Goal: Transaction & Acquisition: Purchase product/service

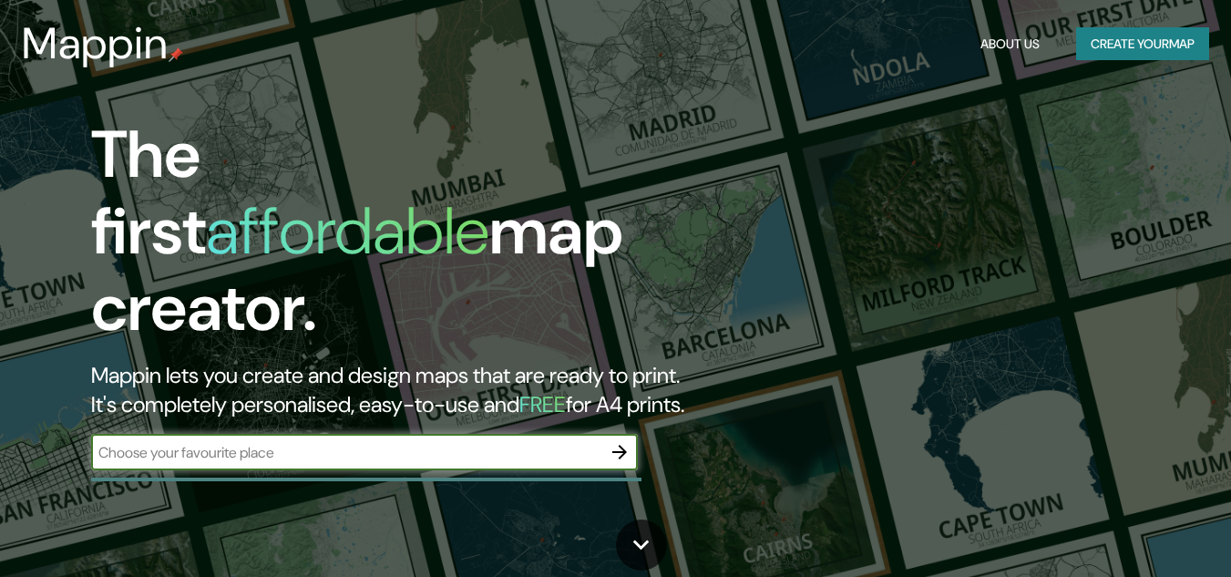
click at [615, 441] on icon "button" at bounding box center [620, 452] width 22 height 22
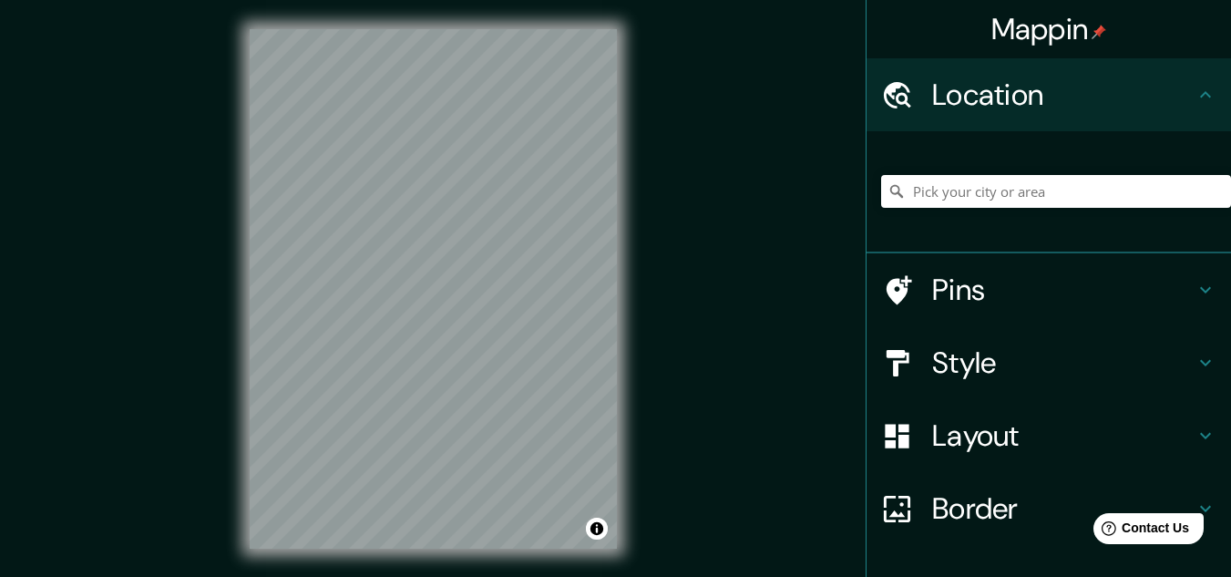
click at [966, 443] on h4 "Layout" at bounding box center [1063, 435] width 262 height 36
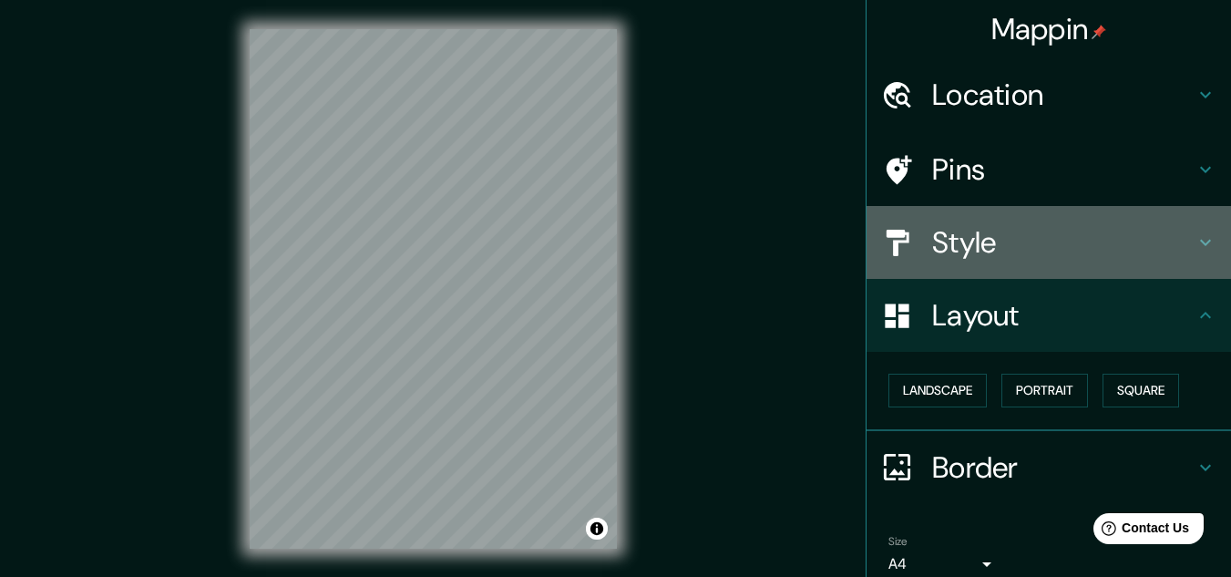
click at [981, 237] on h4 "Style" at bounding box center [1063, 242] width 262 height 36
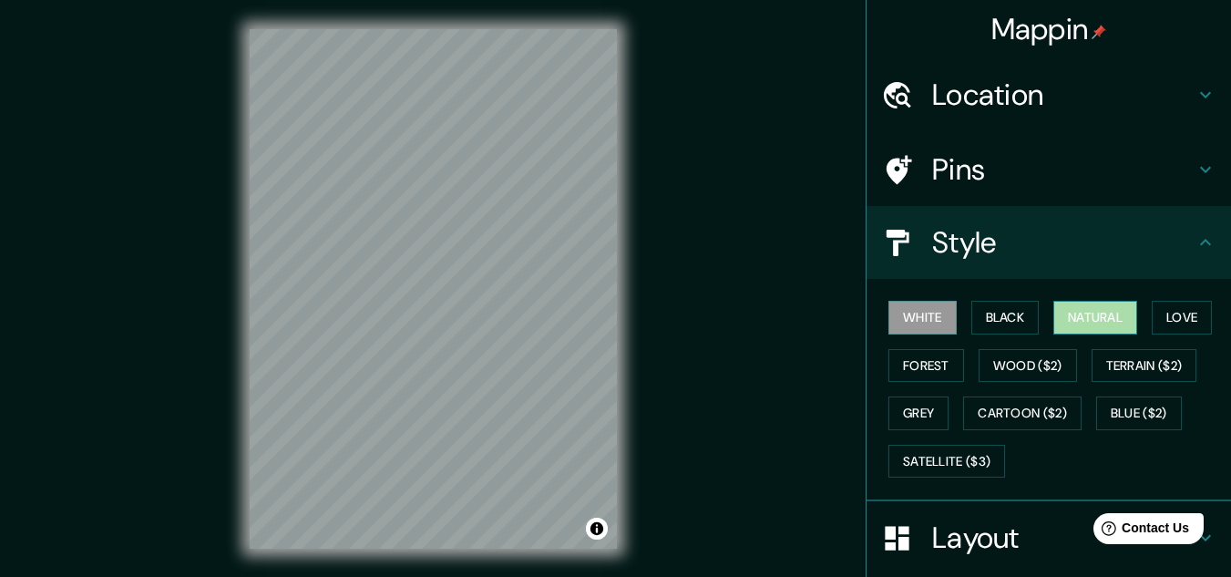
click at [1060, 313] on button "Natural" at bounding box center [1095, 318] width 84 height 34
click at [632, 391] on div "© Mapbox © OpenStreetMap Improve this map" at bounding box center [434, 289] width 426 height 578
click at [679, 345] on div "Mappin Location Pins Style White Black Natural Love Forest Wood ($2) Terrain ($…" at bounding box center [615, 303] width 1231 height 607
click at [631, 325] on div "© Mapbox © OpenStreetMap Improve this map" at bounding box center [434, 289] width 426 height 578
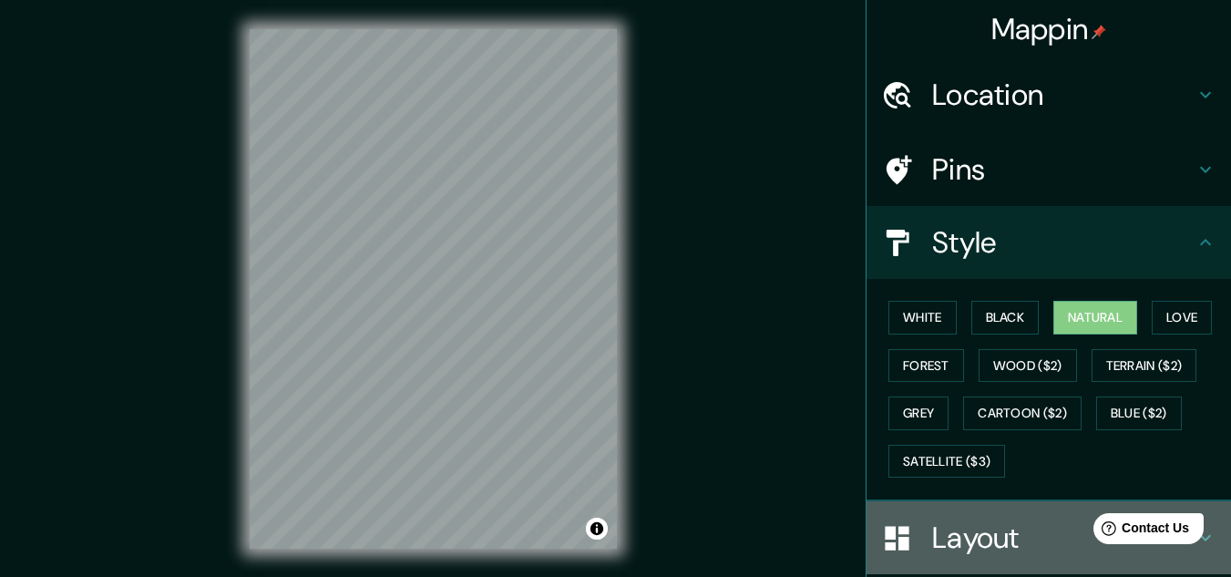
drag, startPoint x: 1006, startPoint y: 530, endPoint x: 1006, endPoint y: 502, distance: 28.2
click at [1006, 502] on div "Layout" at bounding box center [1049, 537] width 364 height 73
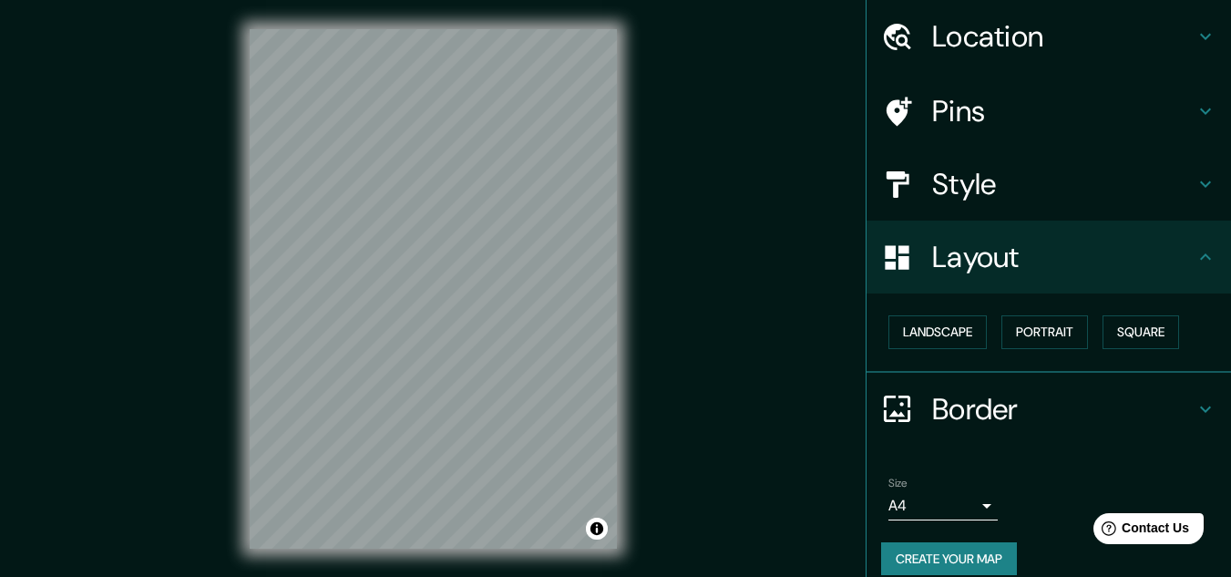
scroll to position [78, 0]
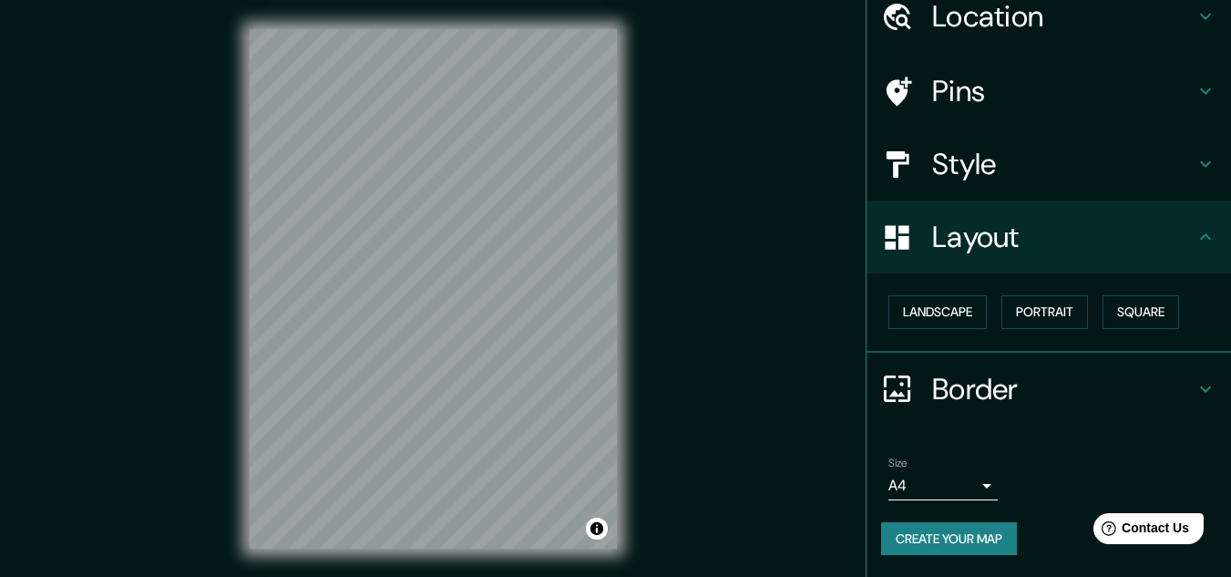
click at [949, 533] on button "Create your map" at bounding box center [949, 539] width 136 height 34
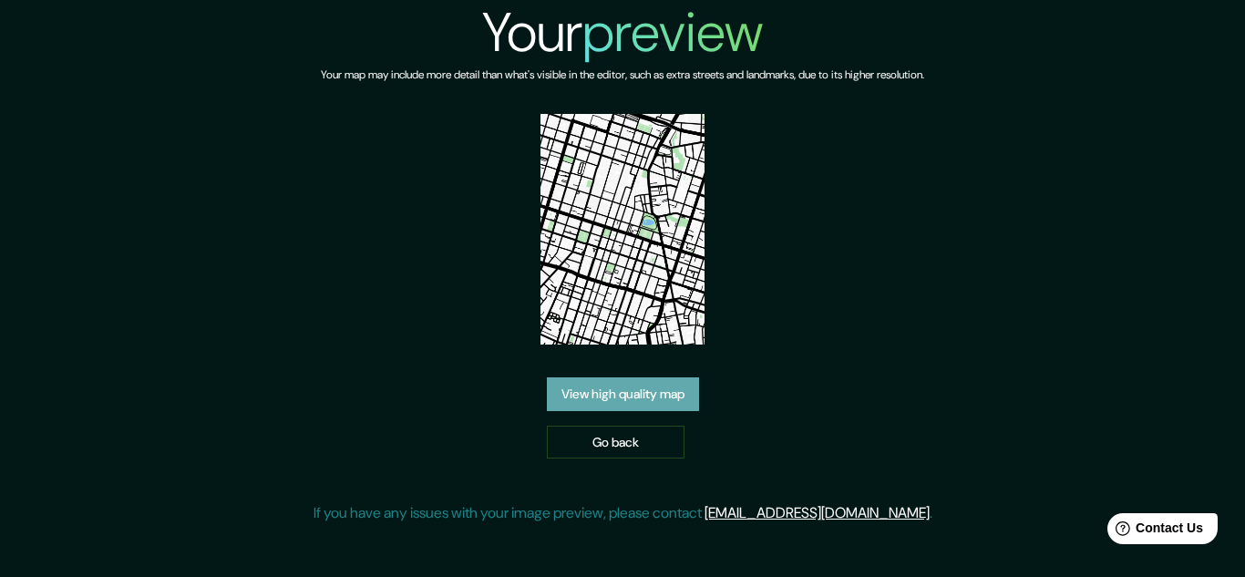
click at [627, 400] on link "View high quality map" at bounding box center [623, 394] width 152 height 34
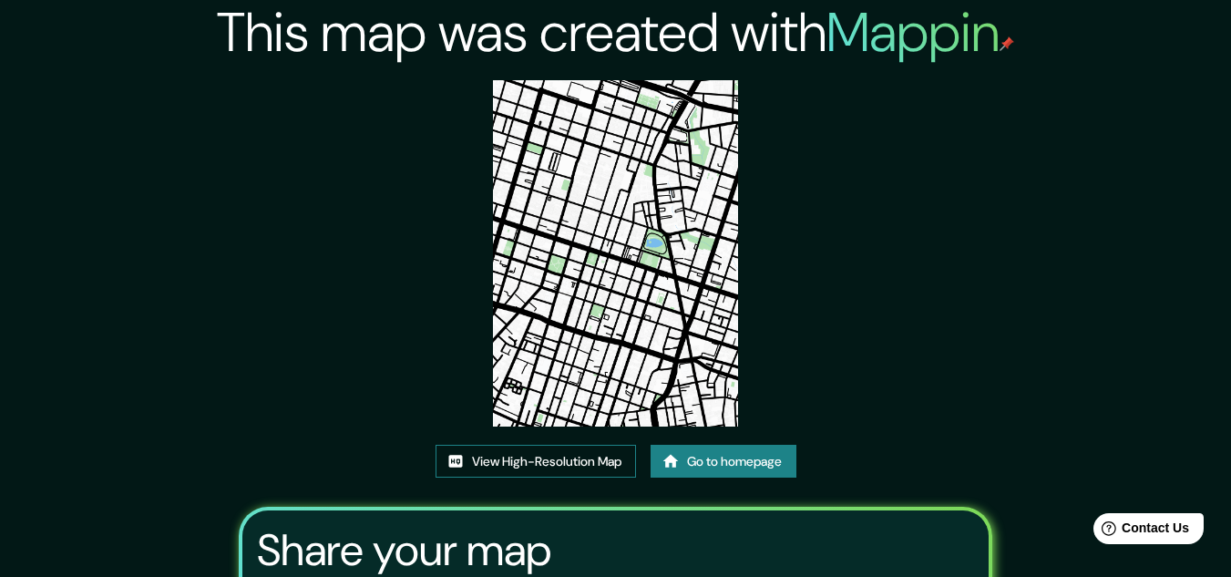
click at [519, 467] on link "View High-Resolution Map" at bounding box center [536, 462] width 200 height 34
click at [709, 464] on link "Go to homepage" at bounding box center [724, 462] width 146 height 34
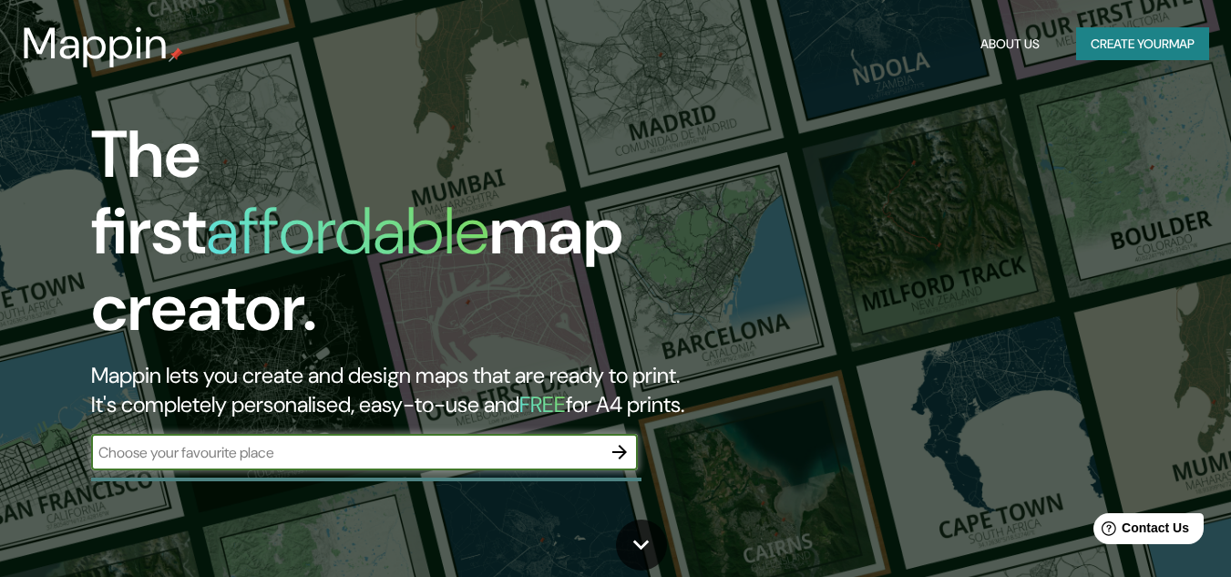
click at [624, 445] on icon "button" at bounding box center [619, 452] width 15 height 15
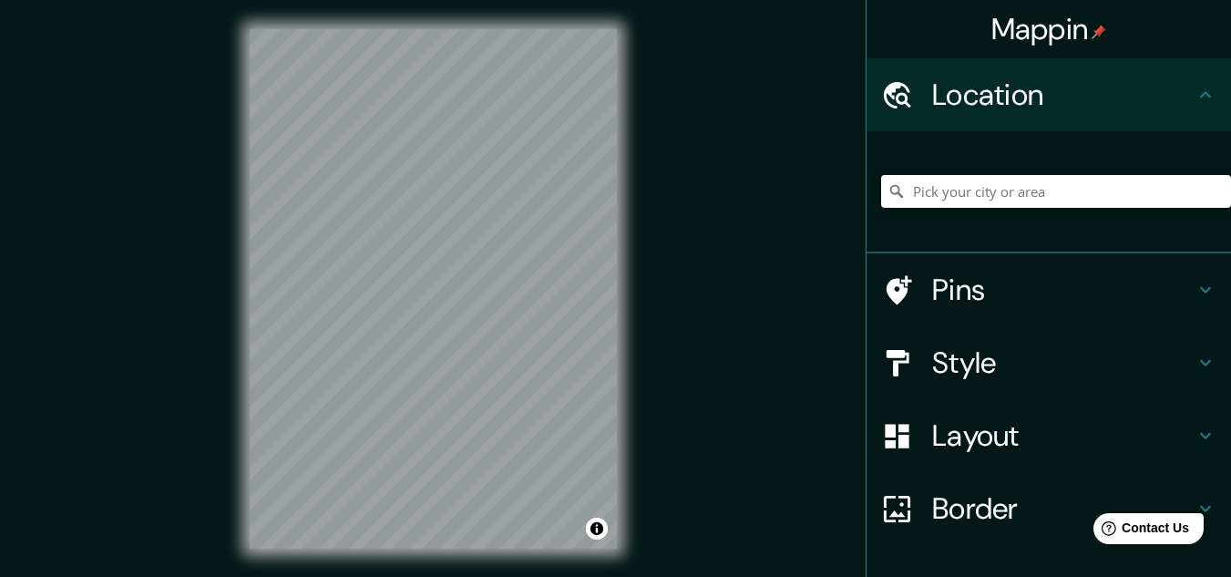
click at [981, 452] on h4 "Layout" at bounding box center [1063, 435] width 262 height 36
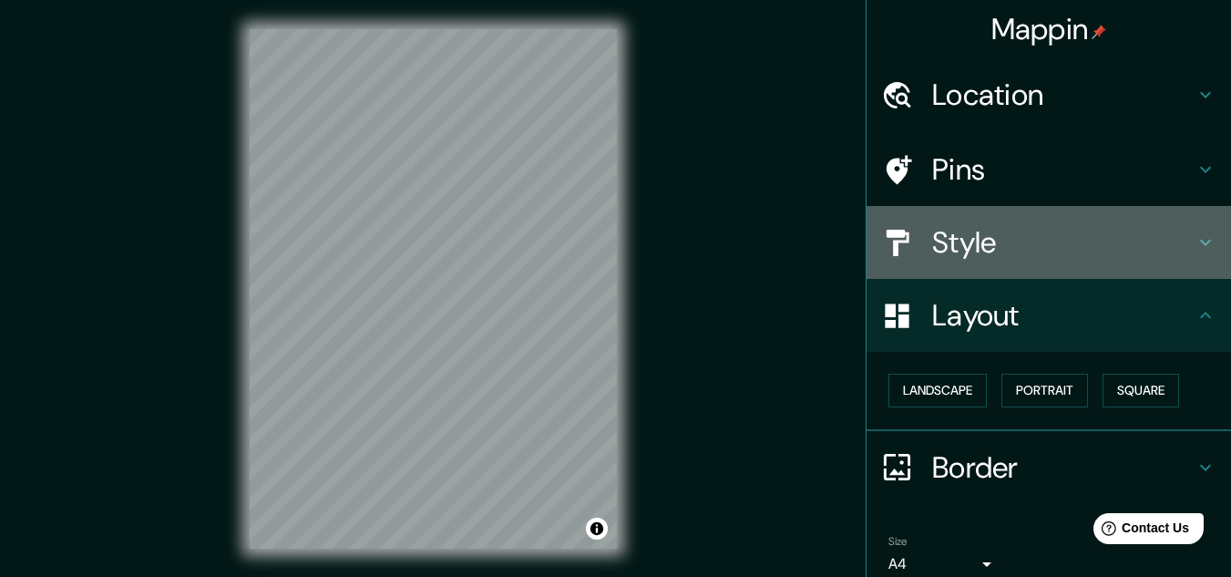
click at [966, 252] on h4 "Style" at bounding box center [1063, 242] width 262 height 36
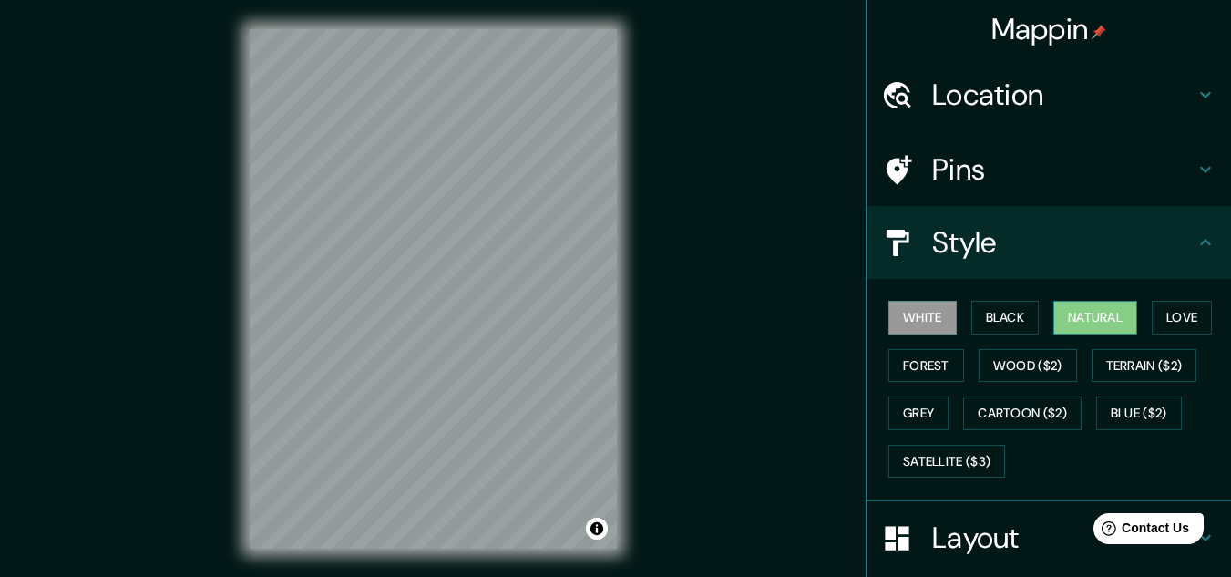
click at [1063, 329] on button "Natural" at bounding box center [1095, 318] width 84 height 34
click at [911, 318] on button "White" at bounding box center [922, 318] width 68 height 34
click at [998, 316] on button "Black" at bounding box center [1005, 318] width 68 height 34
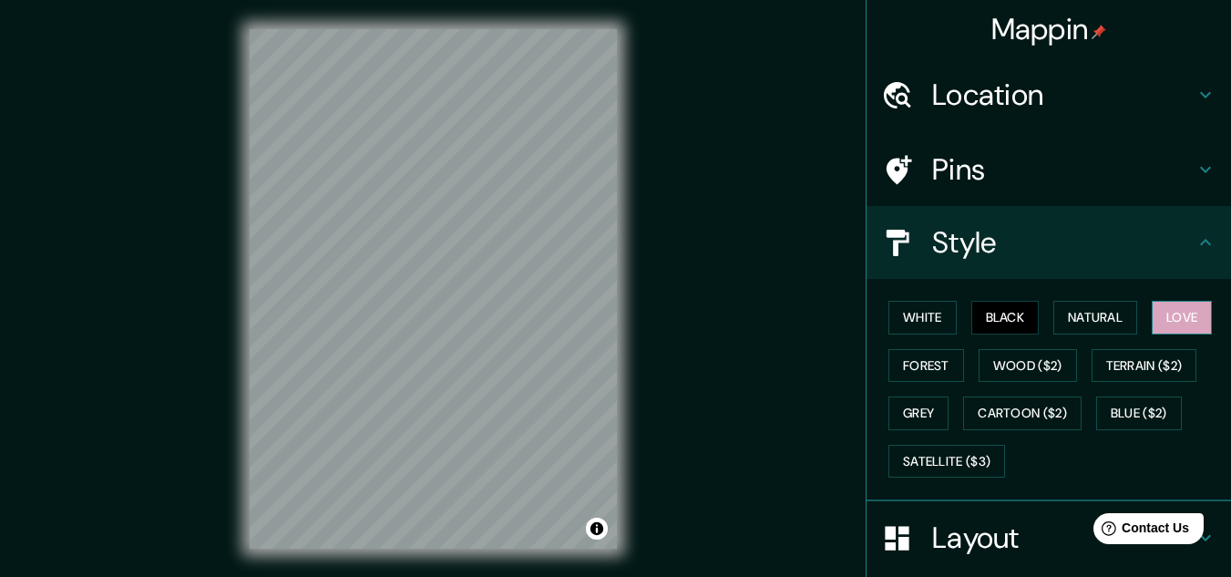
click at [1166, 313] on button "Love" at bounding box center [1182, 318] width 60 height 34
click at [914, 365] on button "Forest" at bounding box center [926, 366] width 76 height 34
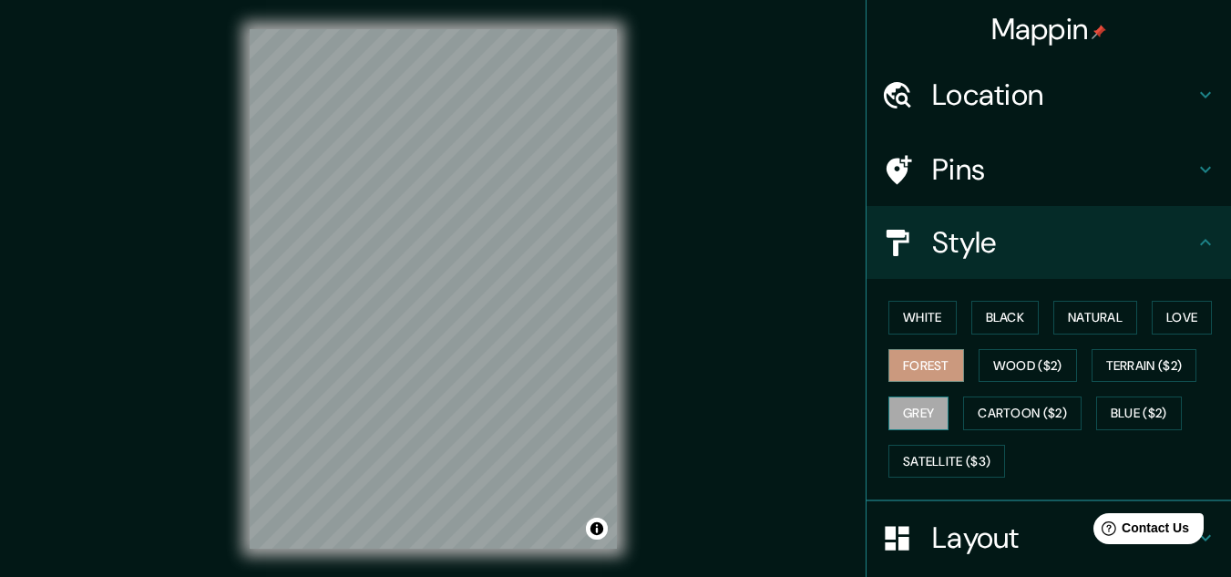
click at [921, 420] on button "Grey" at bounding box center [918, 413] width 60 height 34
click at [1079, 312] on button "Natural" at bounding box center [1095, 318] width 84 height 34
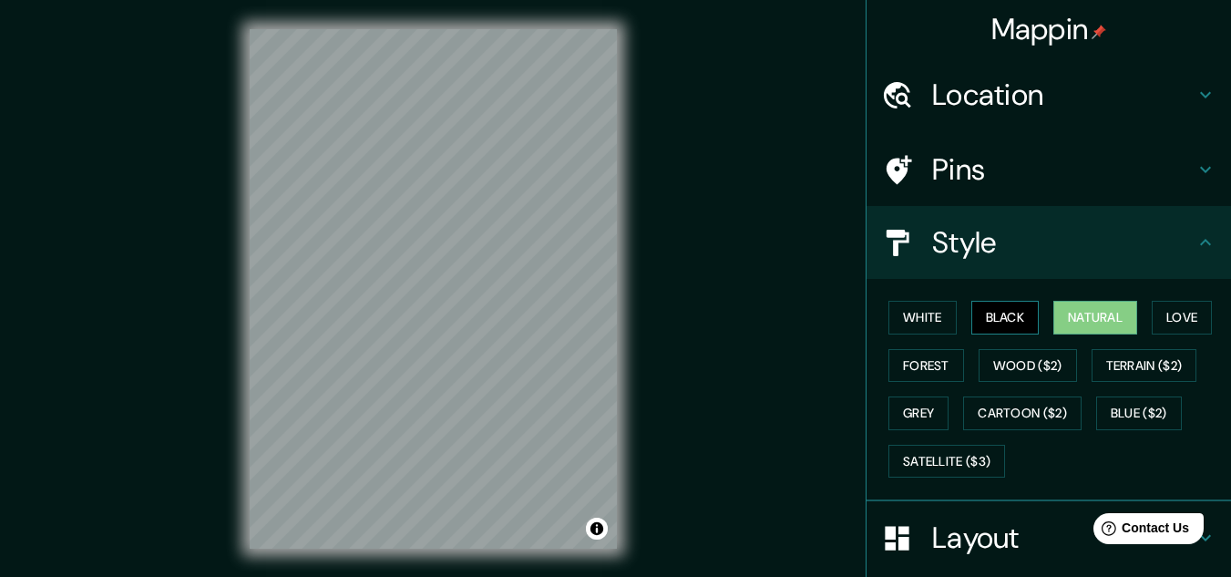
click at [983, 322] on button "Black" at bounding box center [1005, 318] width 68 height 34
click at [936, 322] on button "White" at bounding box center [922, 318] width 68 height 34
click at [993, 320] on button "Black" at bounding box center [1005, 318] width 68 height 34
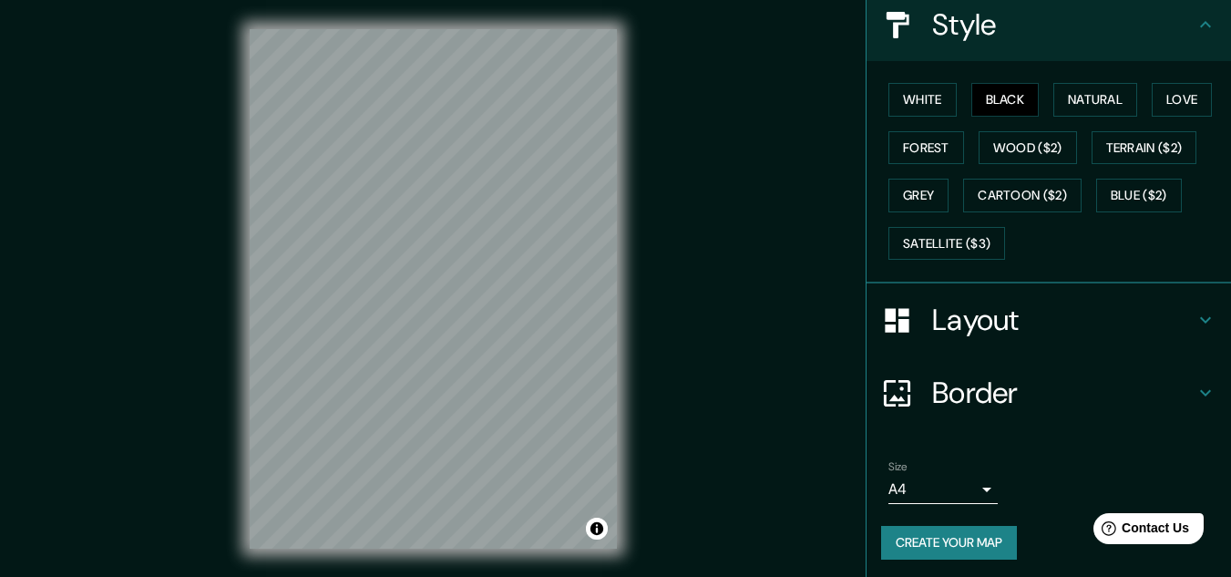
scroll to position [222, 0]
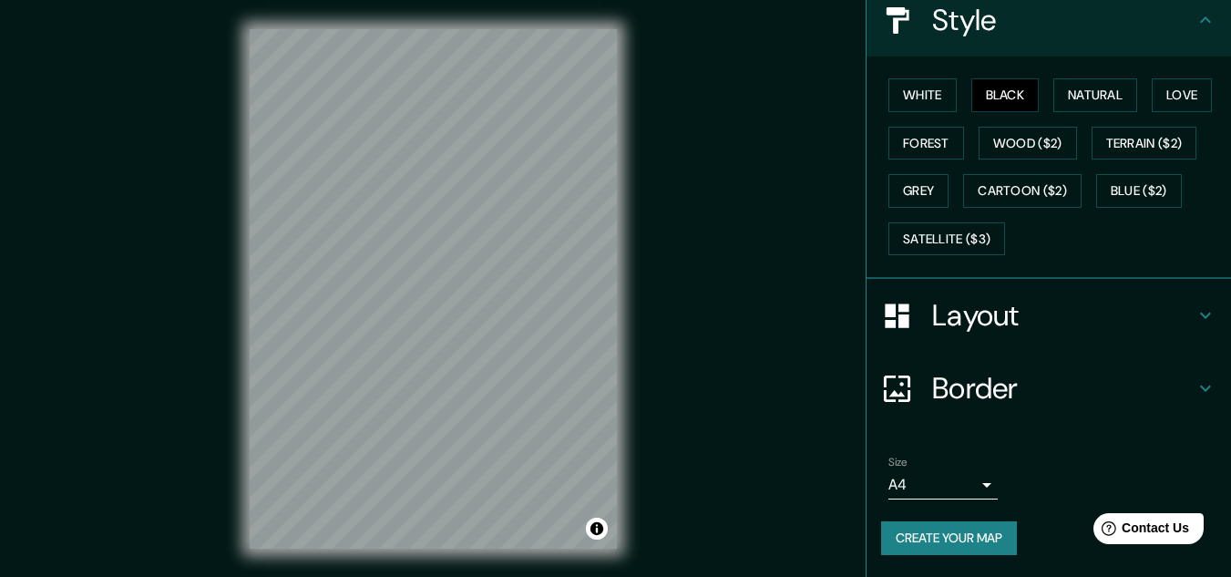
click at [964, 473] on body "Mappin Location Pins Style White Black Natural Love Forest Wood ($2) Terrain ($…" at bounding box center [615, 288] width 1231 height 577
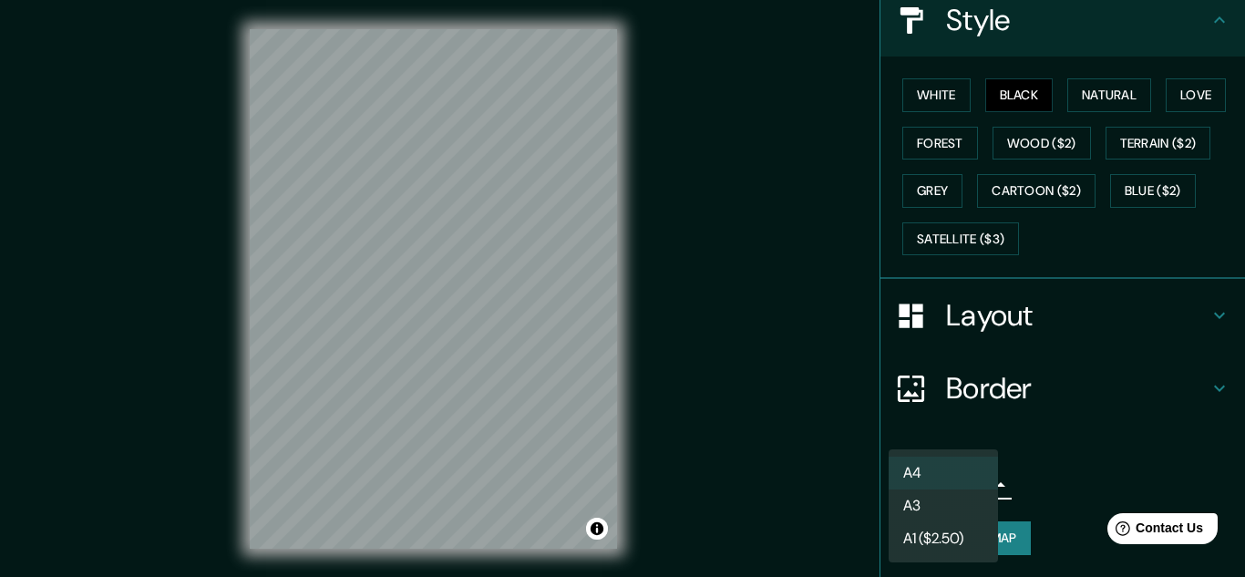
click at [948, 497] on li "A3" at bounding box center [942, 505] width 109 height 33
type input "a4"
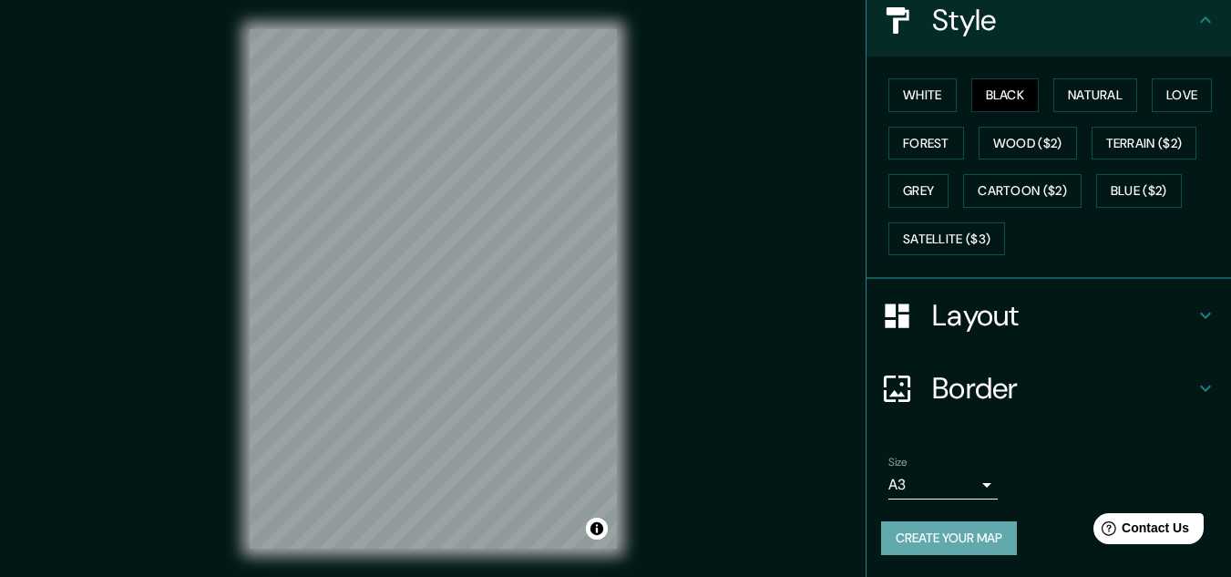
click at [943, 547] on button "Create your map" at bounding box center [949, 538] width 136 height 34
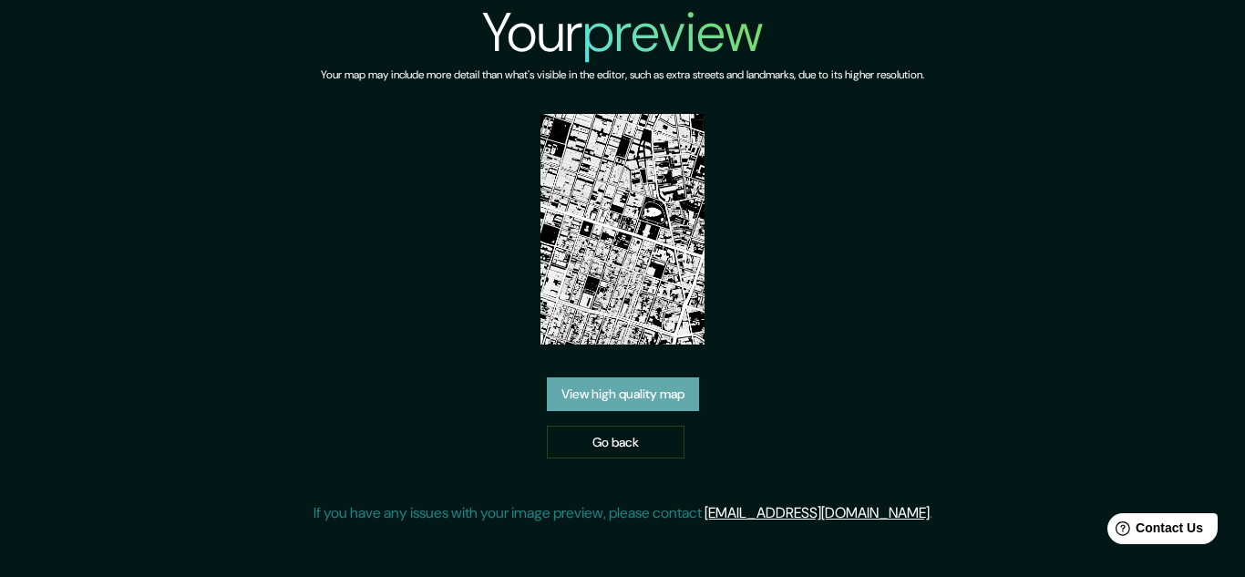
click at [630, 401] on link "View high quality map" at bounding box center [623, 394] width 152 height 34
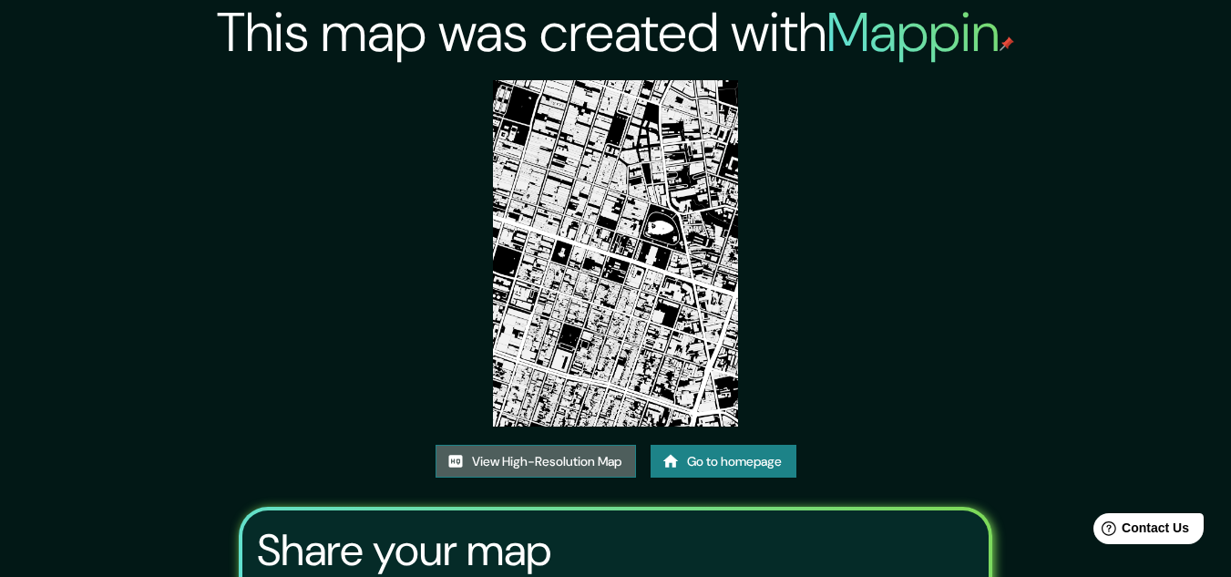
click at [535, 467] on link "View High-Resolution Map" at bounding box center [536, 462] width 200 height 34
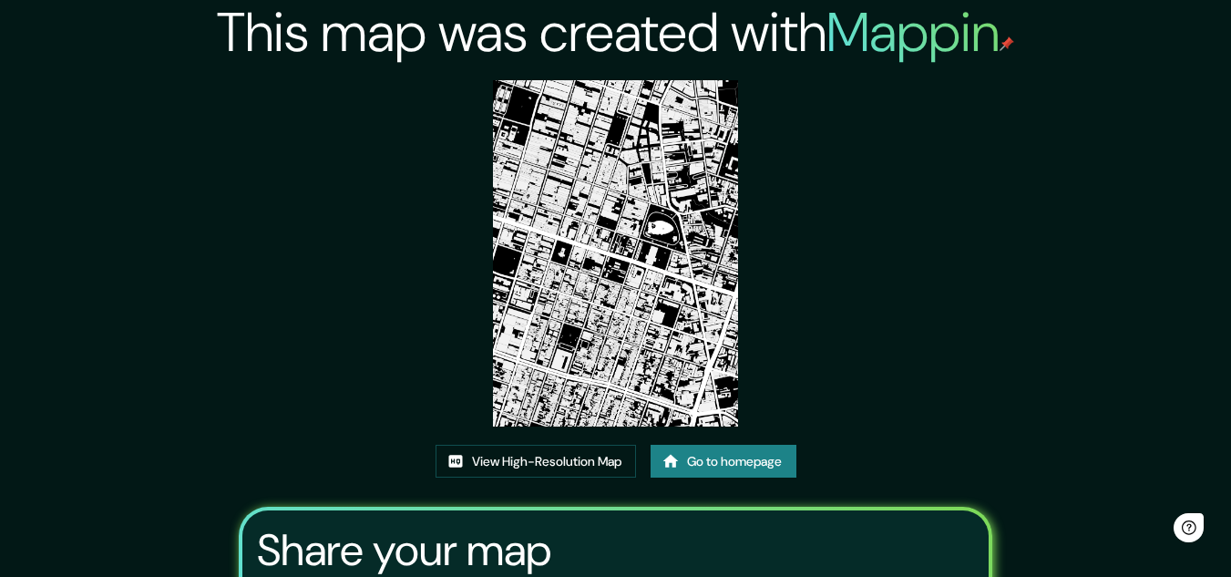
click at [745, 457] on link "Go to homepage" at bounding box center [724, 462] width 146 height 34
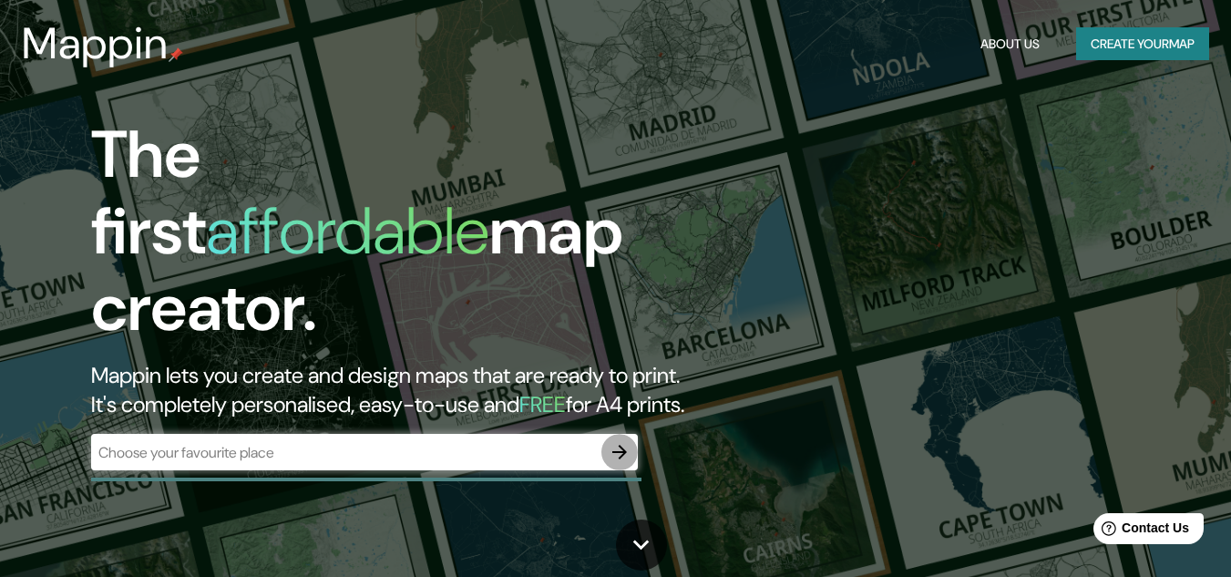
click at [629, 441] on icon "button" at bounding box center [620, 452] width 22 height 22
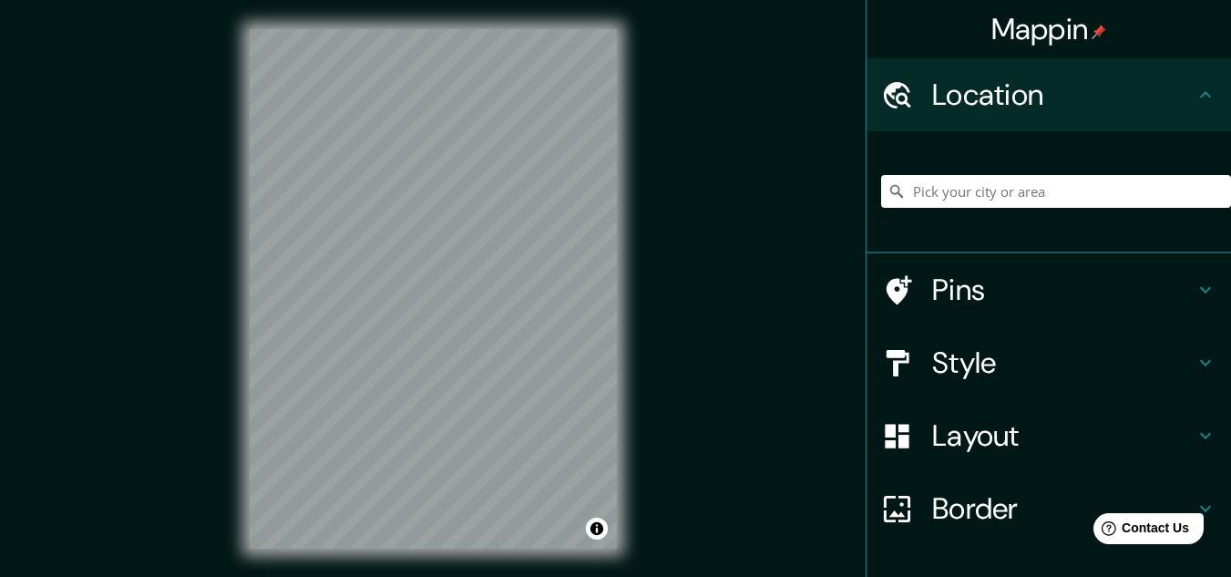
click at [982, 382] on div "Style" at bounding box center [1049, 362] width 364 height 73
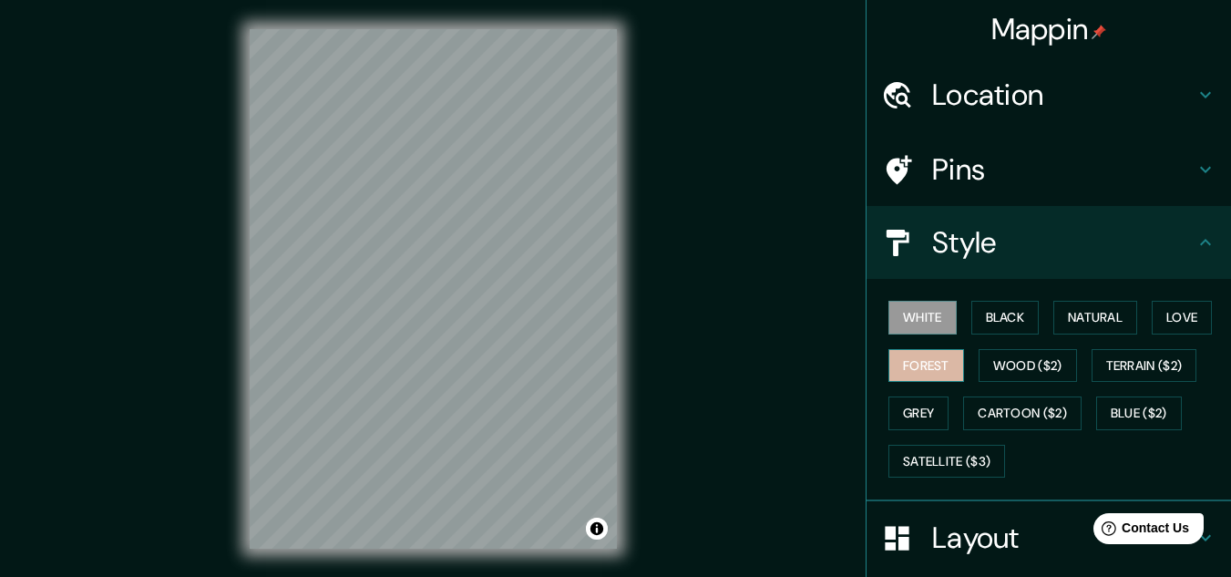
click at [915, 364] on button "Forest" at bounding box center [926, 366] width 76 height 34
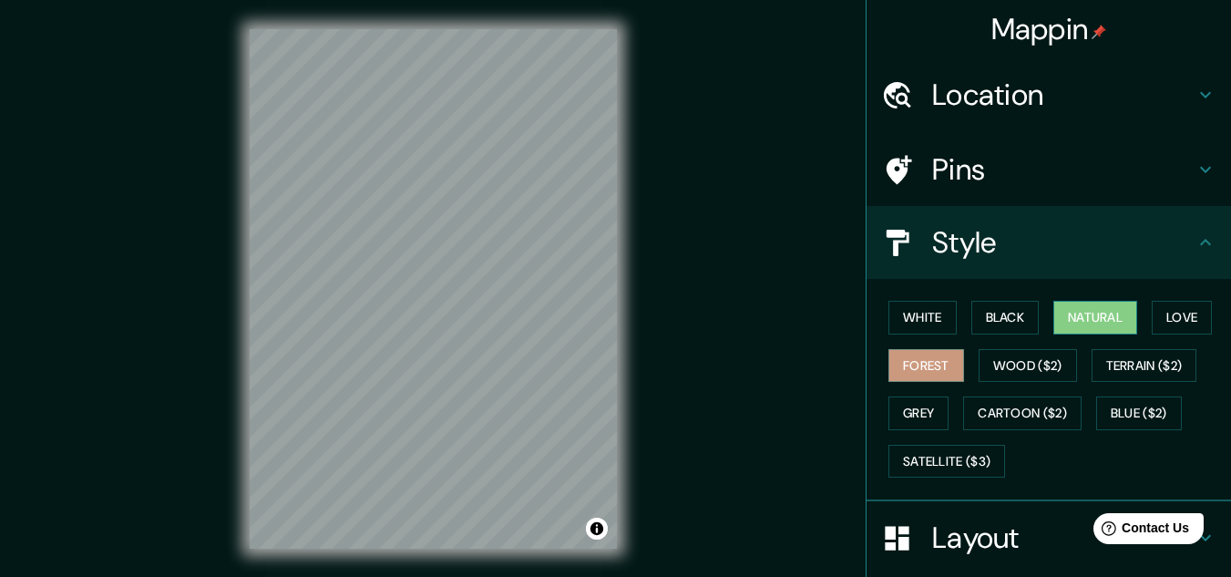
click at [1078, 317] on button "Natural" at bounding box center [1095, 318] width 84 height 34
click at [1012, 316] on button "Black" at bounding box center [1005, 318] width 68 height 34
click at [897, 372] on button "Forest" at bounding box center [926, 366] width 76 height 34
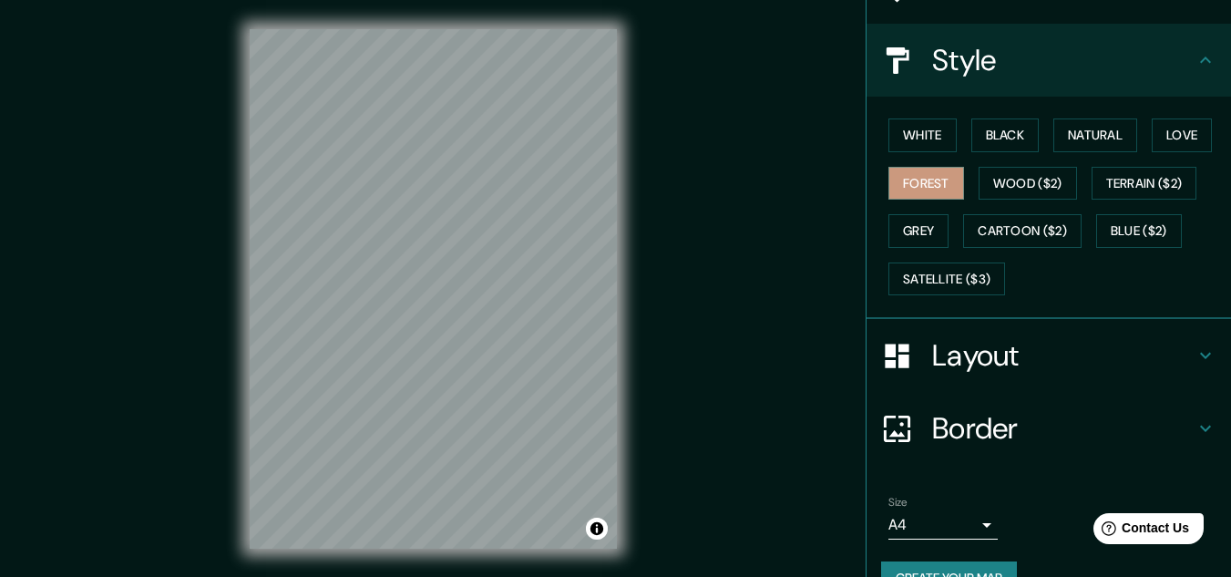
click at [946, 352] on h4 "Layout" at bounding box center [1063, 355] width 262 height 36
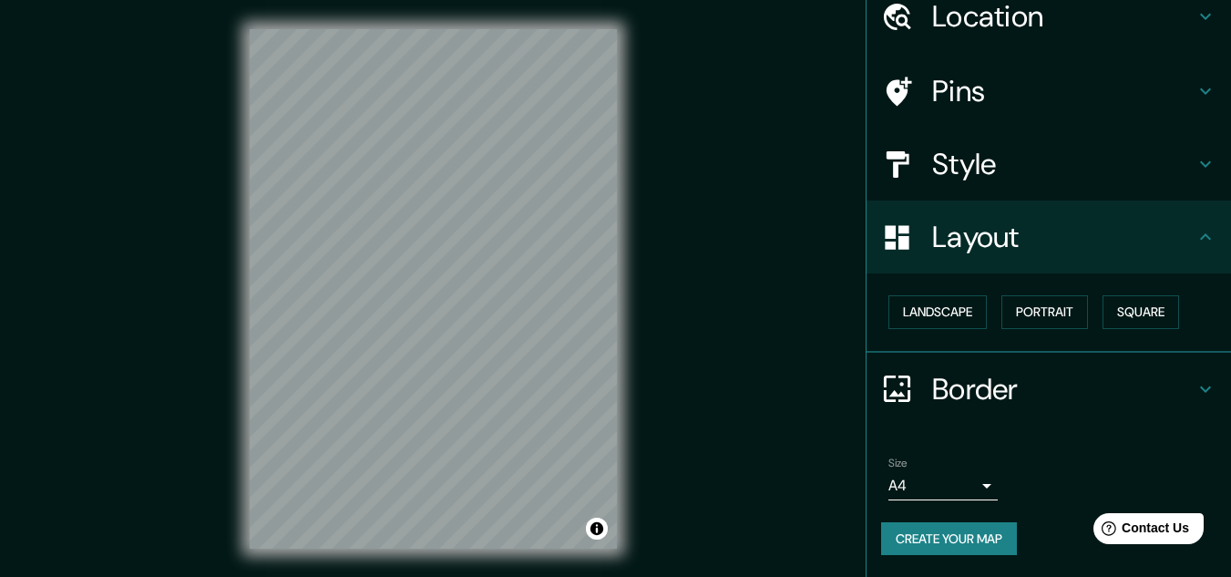
scroll to position [78, 0]
click at [1022, 303] on button "Portrait" at bounding box center [1044, 312] width 87 height 34
click at [956, 312] on button "Landscape" at bounding box center [937, 312] width 98 height 34
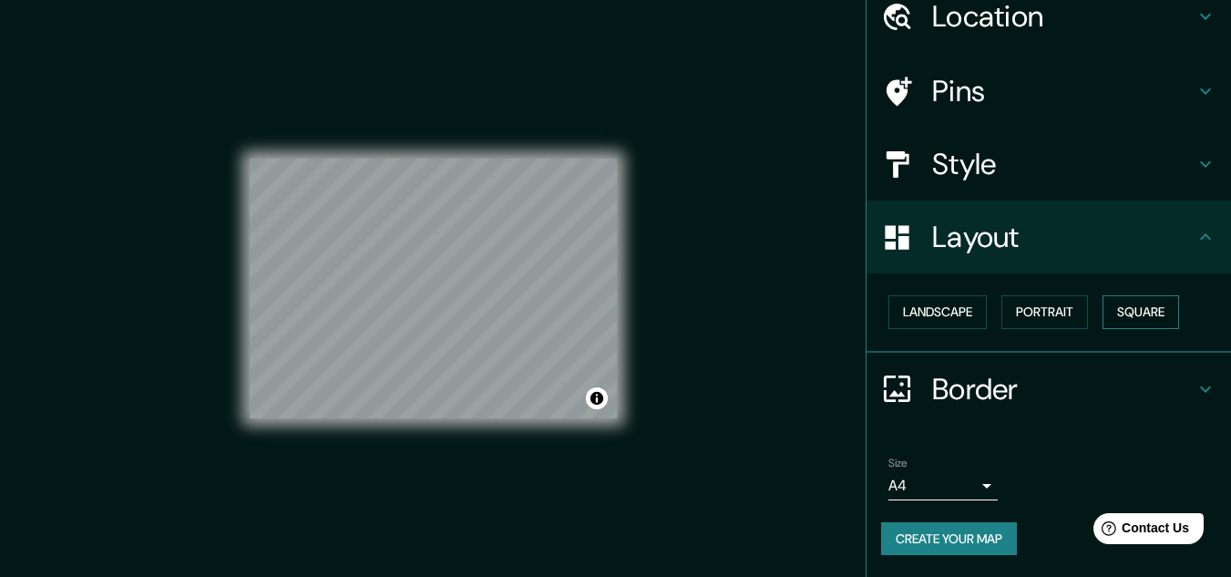
click at [1120, 302] on button "Square" at bounding box center [1141, 312] width 77 height 34
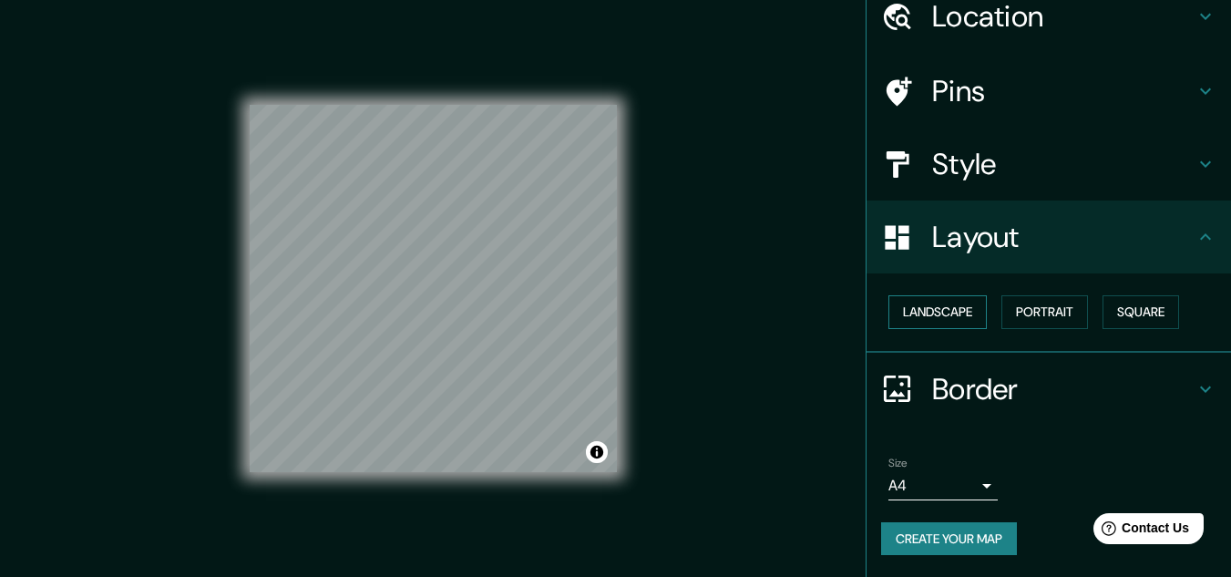
click at [898, 308] on button "Landscape" at bounding box center [937, 312] width 98 height 34
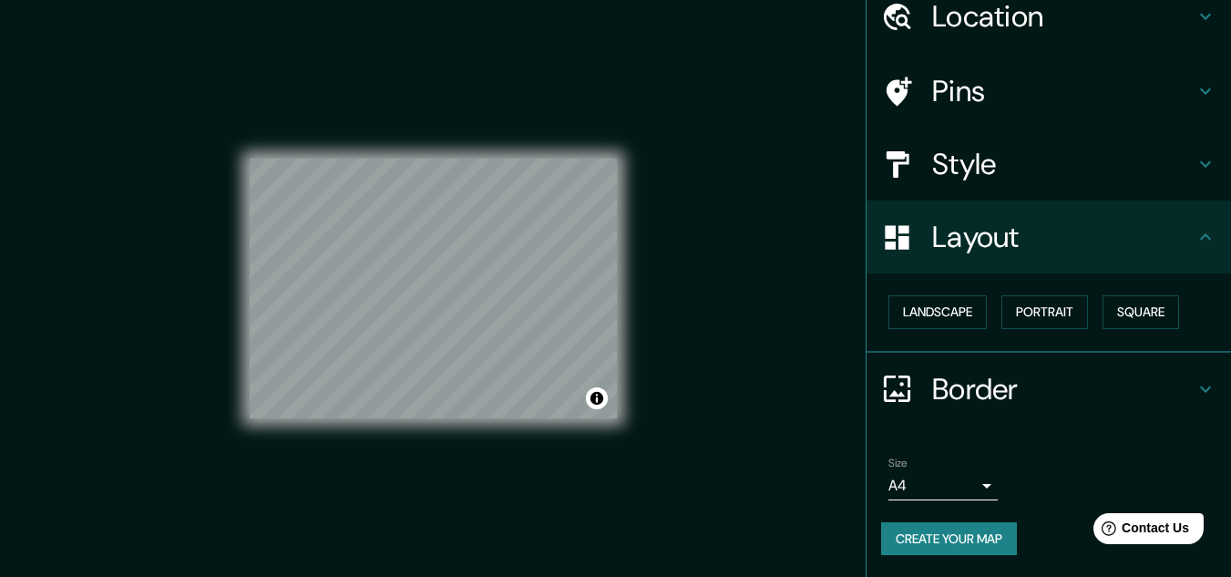
click at [949, 377] on h4 "Border" at bounding box center [1063, 389] width 262 height 36
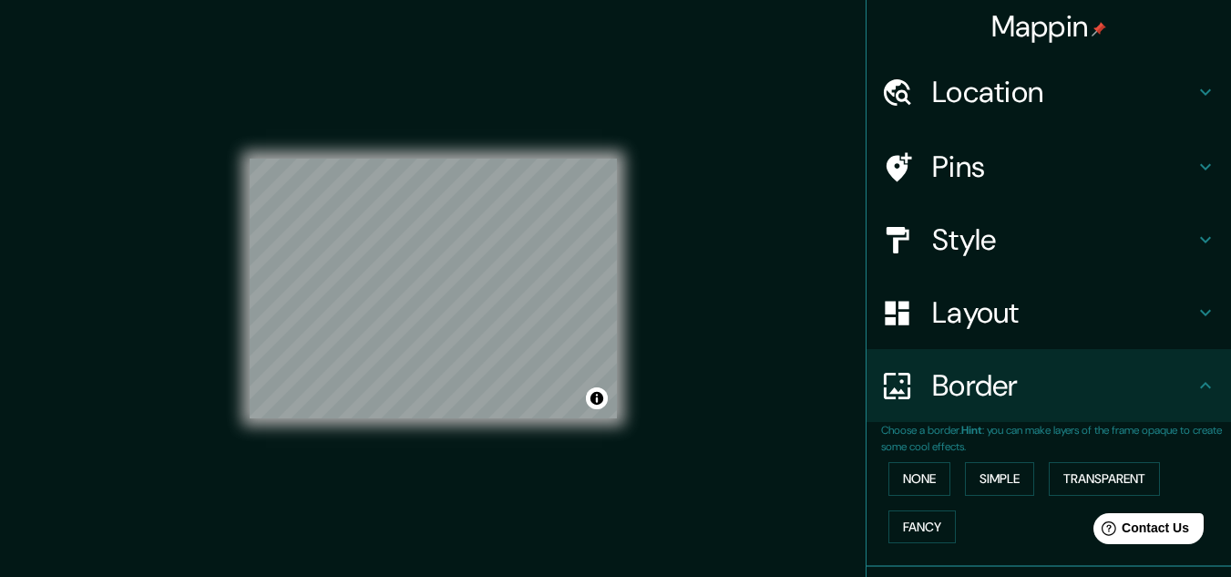
scroll to position [0, 0]
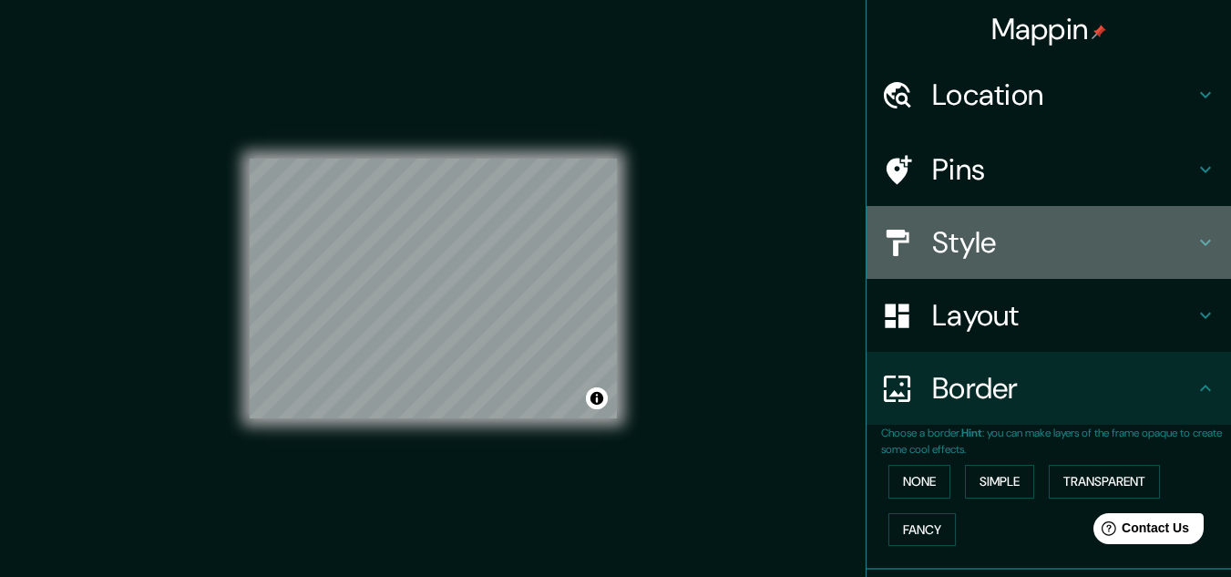
click at [961, 248] on h4 "Style" at bounding box center [1063, 242] width 262 height 36
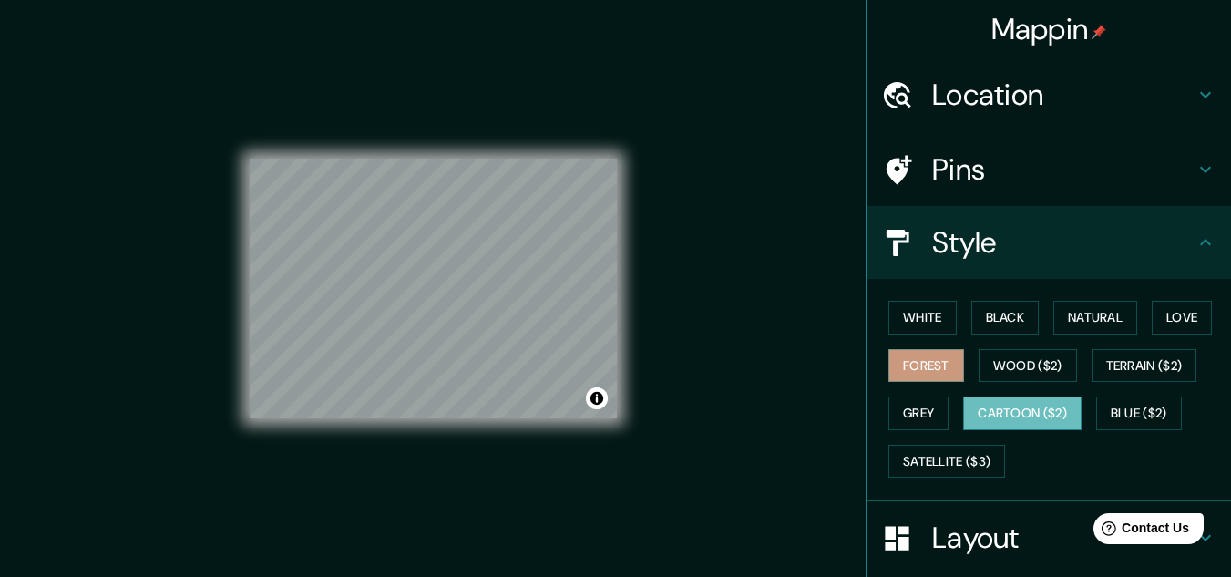
click at [1021, 408] on button "Cartoon ($2)" at bounding box center [1022, 413] width 118 height 34
click at [1022, 373] on button "Wood ($2)" at bounding box center [1028, 366] width 98 height 34
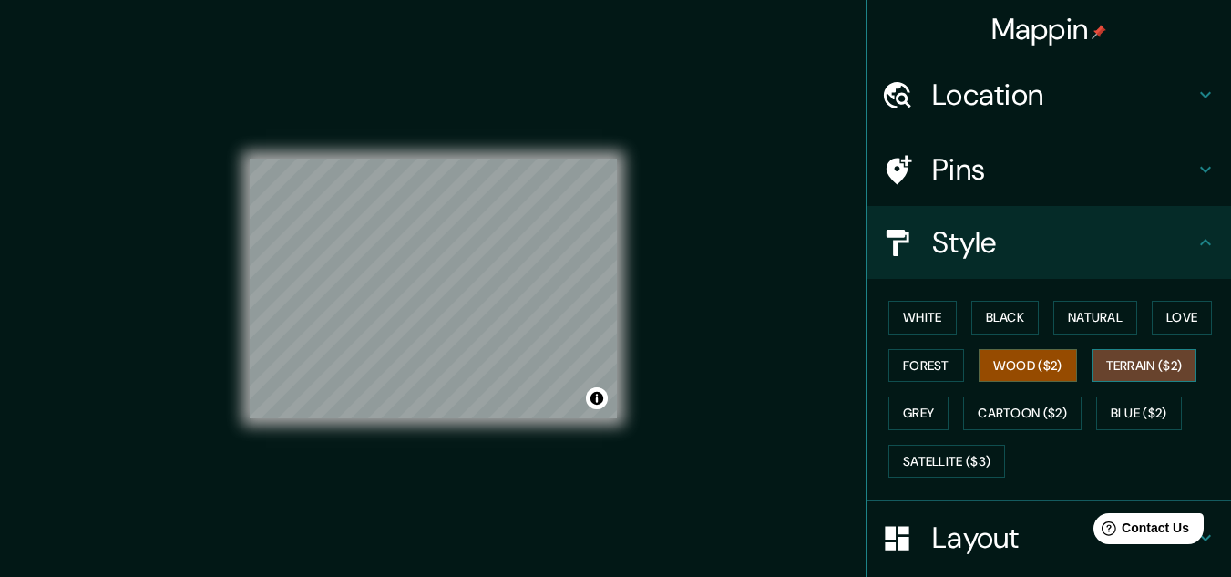
click at [1102, 366] on button "Terrain ($2)" at bounding box center [1145, 366] width 106 height 34
click at [642, 389] on div "© Mapbox © OpenStreetMap Improve this map" at bounding box center [434, 289] width 426 height 578
